Goal: Information Seeking & Learning: Learn about a topic

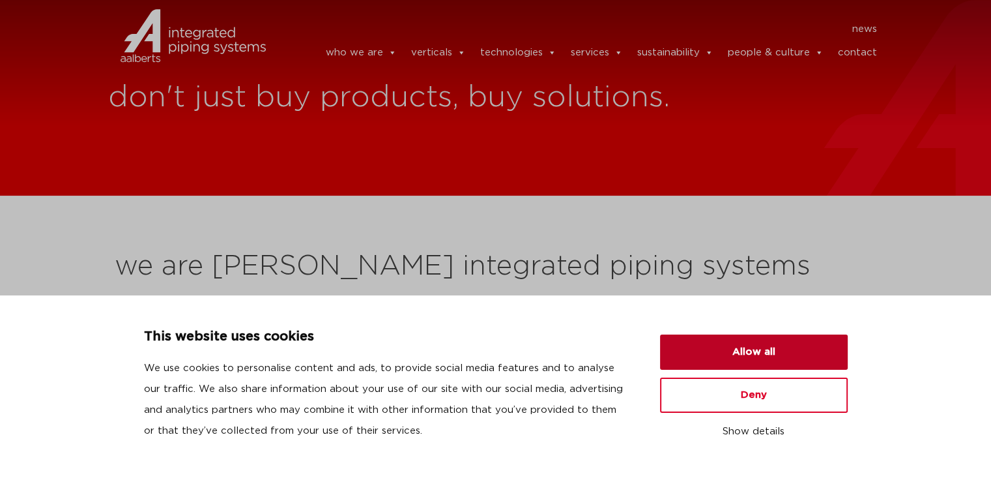
click at [726, 355] on button "Allow all" at bounding box center [754, 351] width 188 height 35
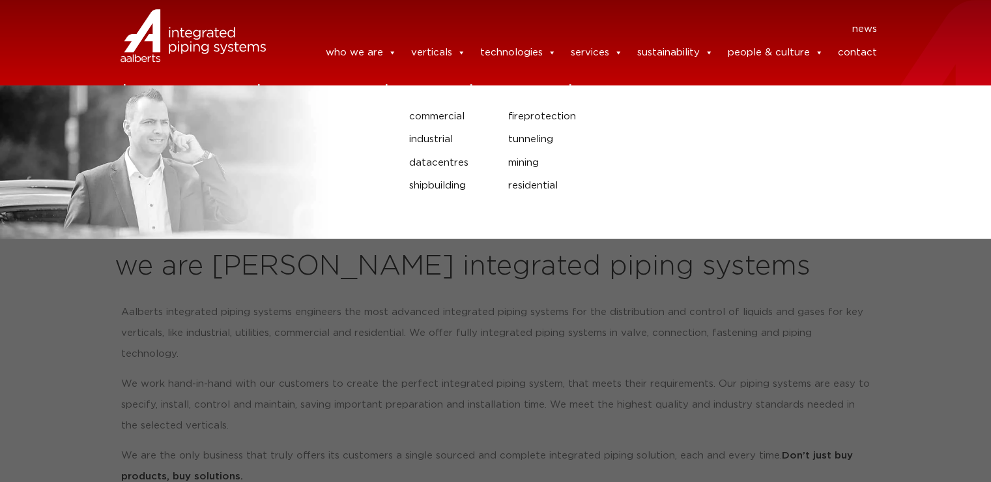
click at [439, 53] on link "verticals" at bounding box center [438, 53] width 55 height 26
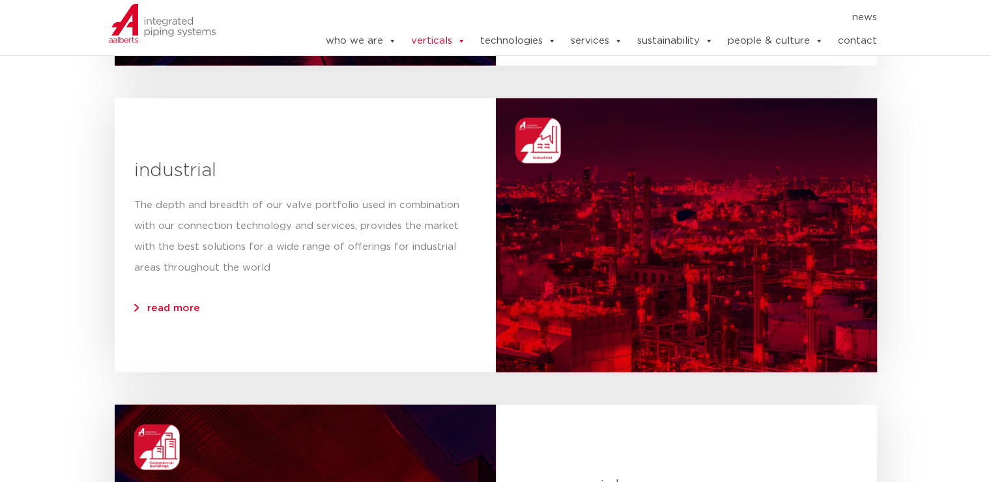
scroll to position [3062, 0]
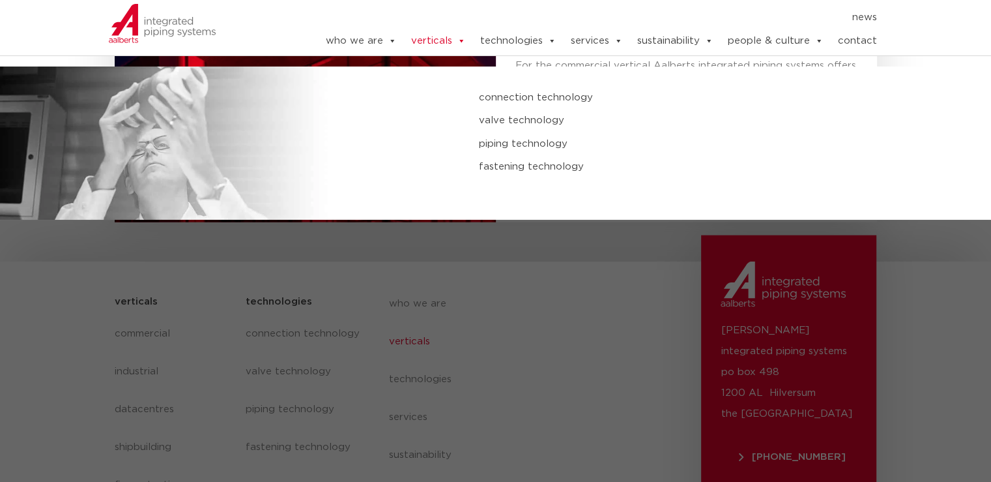
click at [529, 46] on link "technologies" at bounding box center [518, 41] width 76 height 26
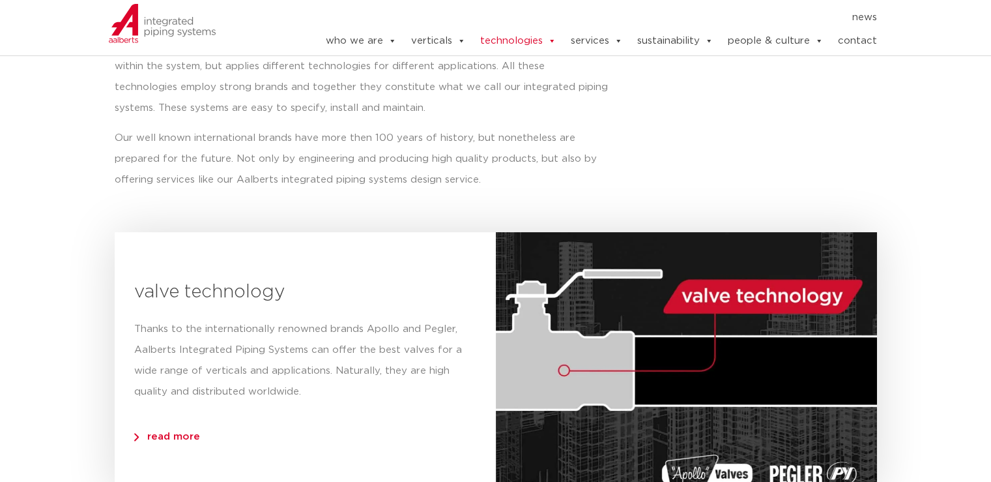
scroll to position [326, 0]
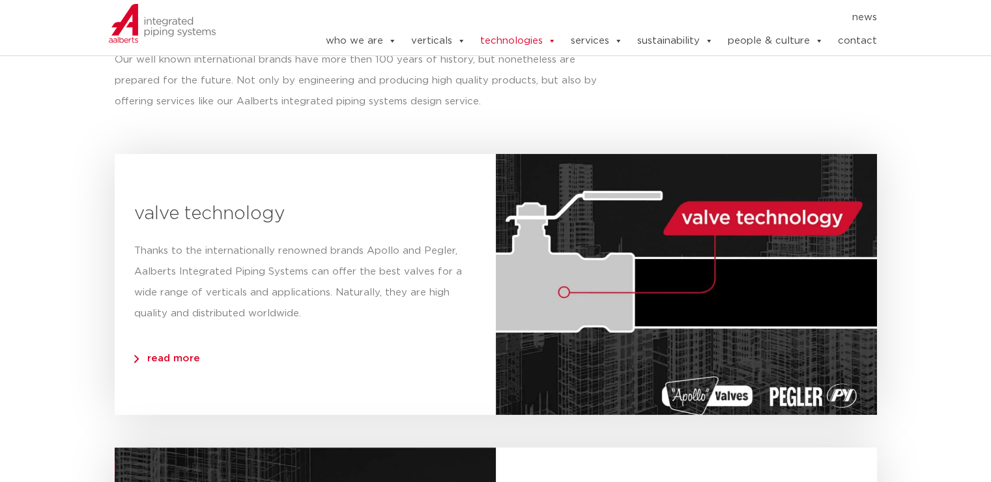
click at [177, 361] on span "read more" at bounding box center [167, 358] width 66 height 10
click at [140, 23] on img at bounding box center [162, 23] width 108 height 39
